Goal: Information Seeking & Learning: Learn about a topic

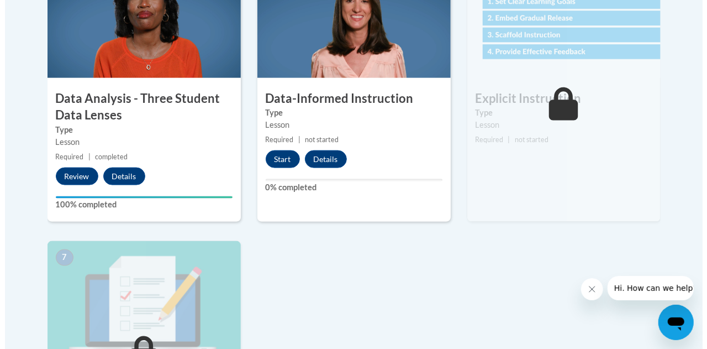
scroll to position [678, 0]
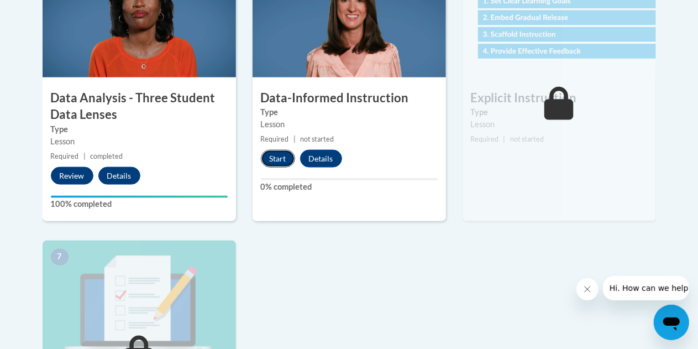
click at [274, 157] on button "Start" at bounding box center [278, 159] width 34 height 18
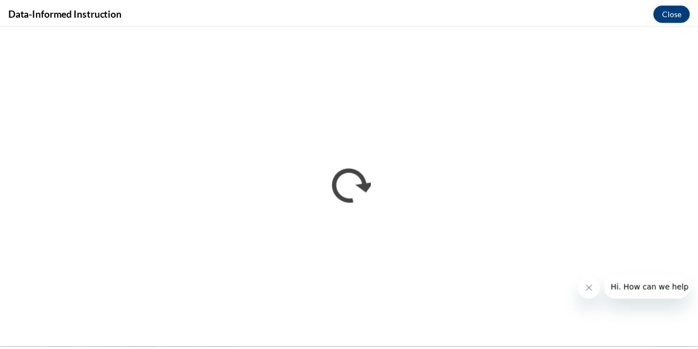
scroll to position [0, 0]
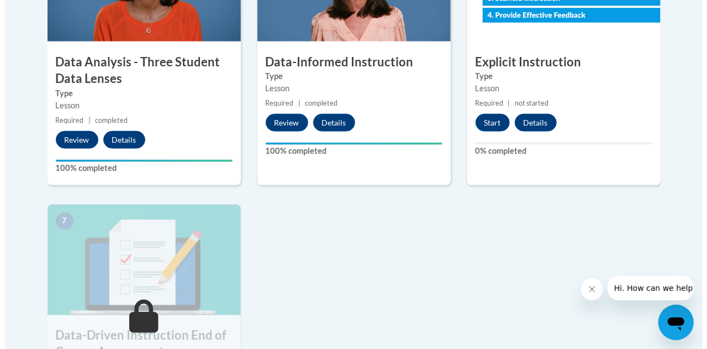
scroll to position [713, 0]
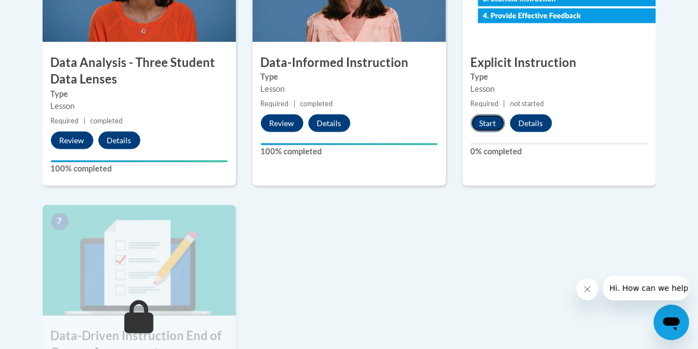
click at [492, 122] on button "Start" at bounding box center [488, 123] width 34 height 18
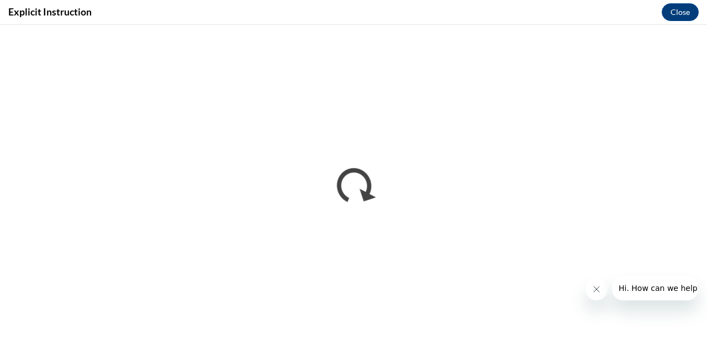
scroll to position [0, 0]
